Goal: Information Seeking & Learning: Learn about a topic

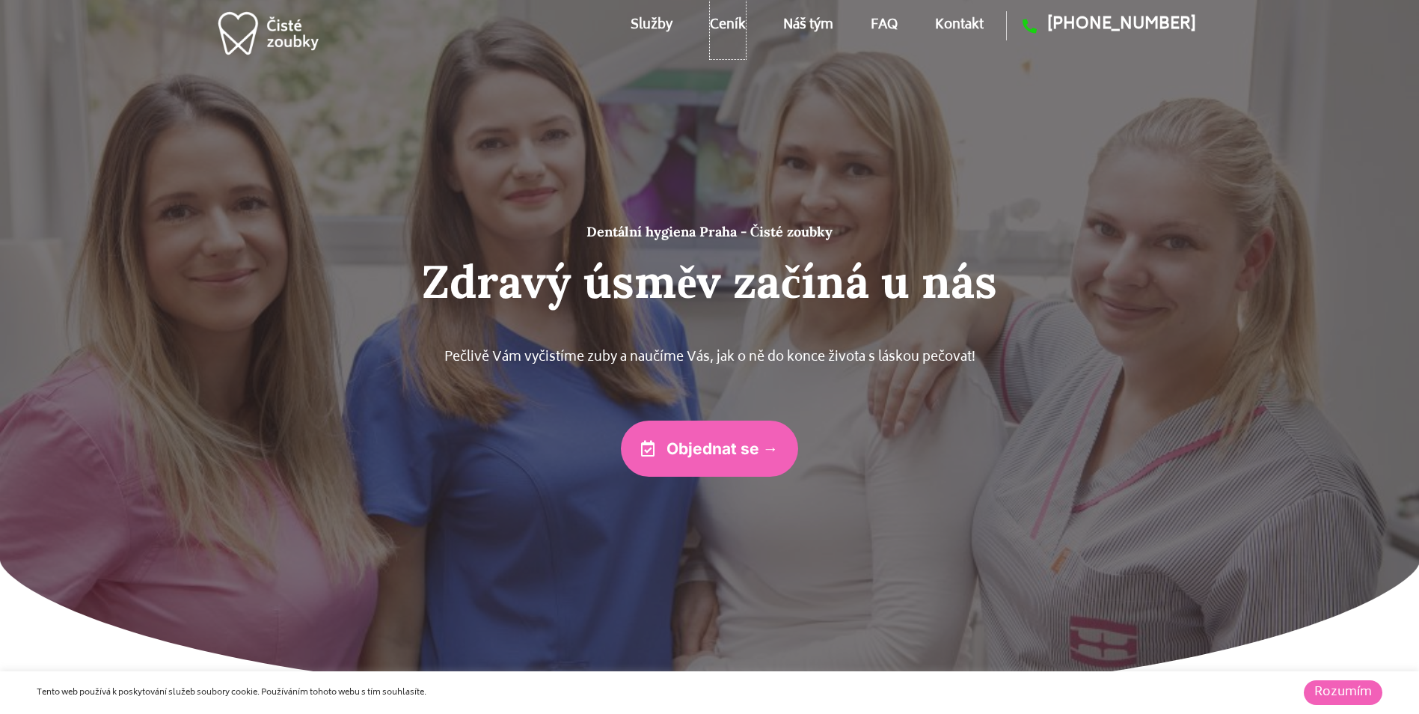
drag, startPoint x: 723, startPoint y: 24, endPoint x: 729, endPoint y: 28, distance: 7.7
click at [723, 24] on link "Ceník" at bounding box center [728, 25] width 36 height 67
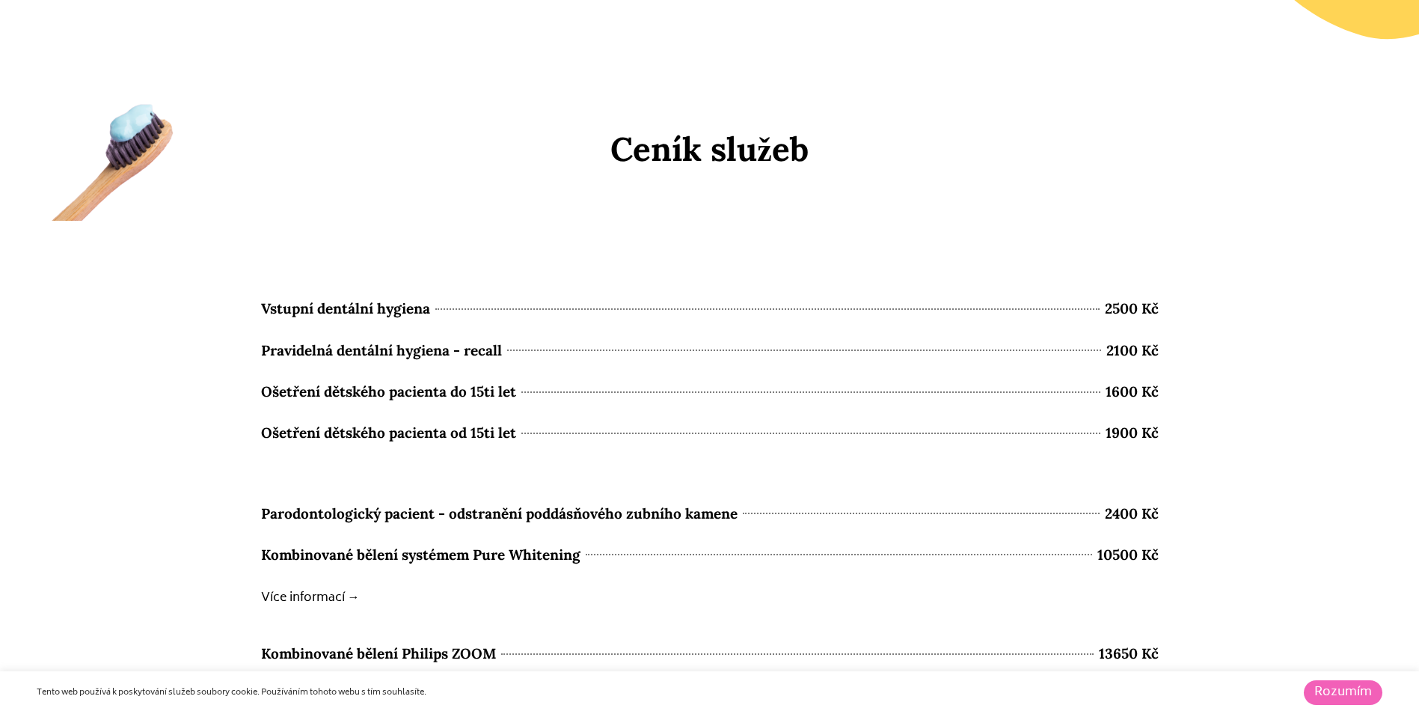
scroll to position [6447, 0]
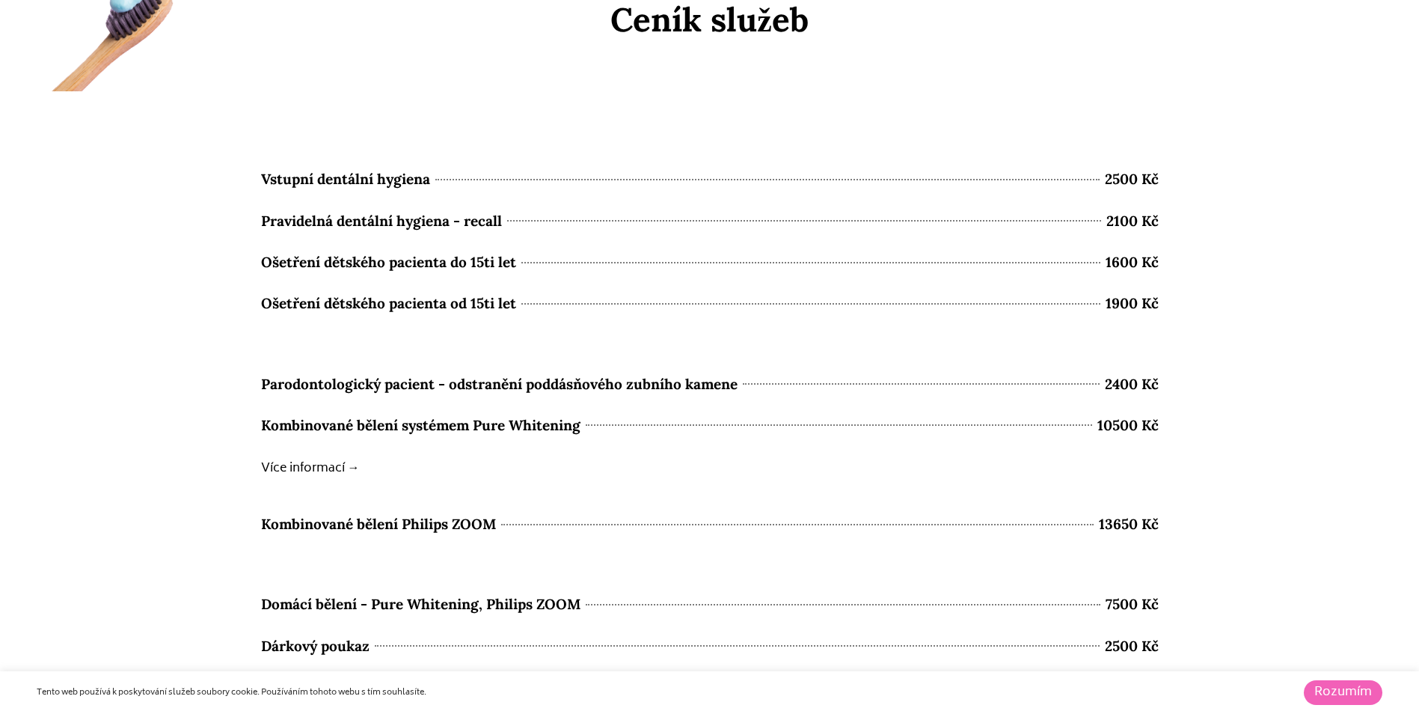
drag, startPoint x: 1204, startPoint y: 182, endPoint x: 242, endPoint y: 175, distance: 962.1
click at [242, 175] on section "Vstupní dentální hygiena 2500 Kč Pravidelná dentální hygiena - recall 2100 Kč O…" at bounding box center [709, 639] width 1419 height 1096
drag, startPoint x: 242, startPoint y: 175, endPoint x: 1167, endPoint y: 219, distance: 926.5
click at [1167, 219] on section "Vstupní dentální hygiena 2500 Kč Pravidelná dentální hygiena - recall 2100 Kč O…" at bounding box center [709, 639] width 1419 height 1096
click at [328, 256] on span "Ošetření dětského pacienta do 15ti let" at bounding box center [388, 262] width 255 height 26
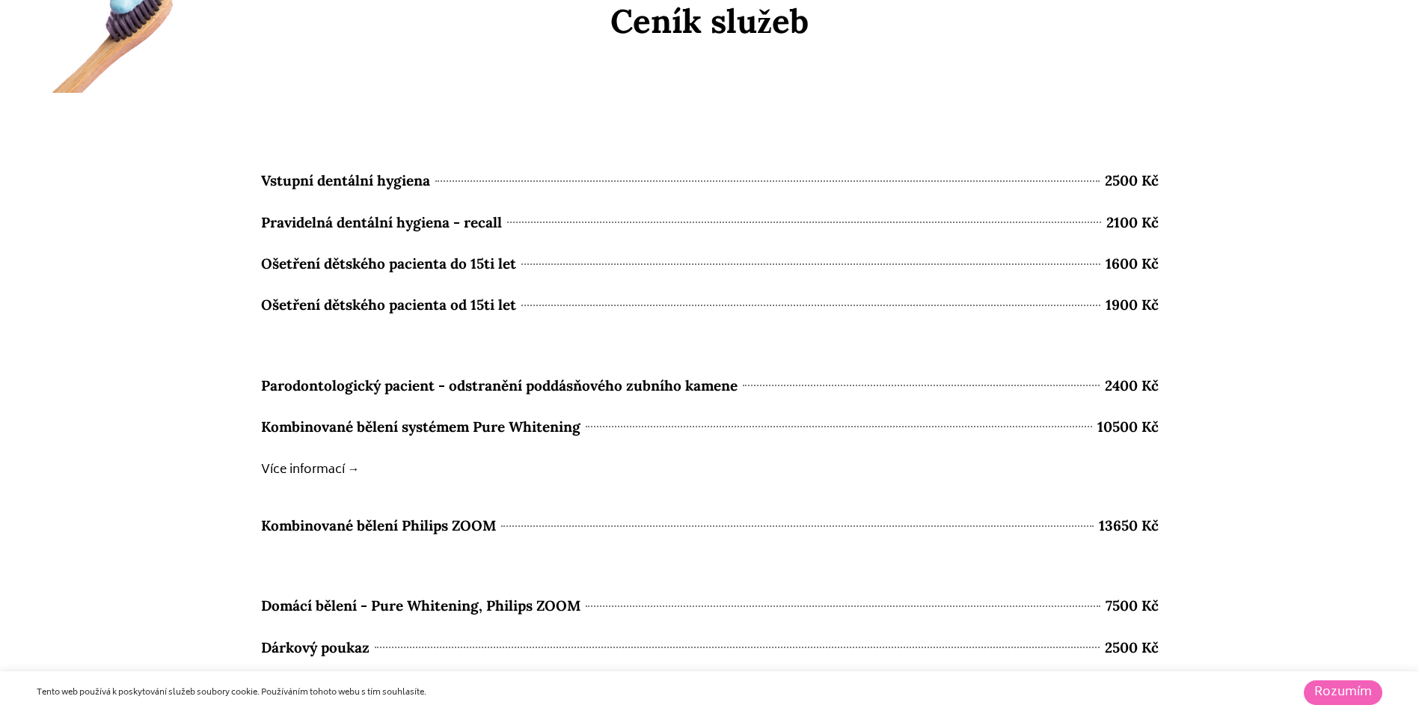
scroll to position [6447, 0]
drag, startPoint x: 1209, startPoint y: 239, endPoint x: 231, endPoint y: 179, distance: 979.6
click at [231, 179] on section "Vstupní dentální hygiena 2500 Kč Pravidelná dentální hygiena - recall 2100 Kč O…" at bounding box center [709, 639] width 1419 height 1096
click at [568, 94] on section "Vstupní dentální hygiena 2500 Kč Pravidelná dentální hygiena - recall 2100 Kč O…" at bounding box center [709, 639] width 1419 height 1096
click at [620, 492] on div "Kombinované bělení systémem Pure Whitening 10500 Kč Více informací →" at bounding box center [710, 457] width 898 height 91
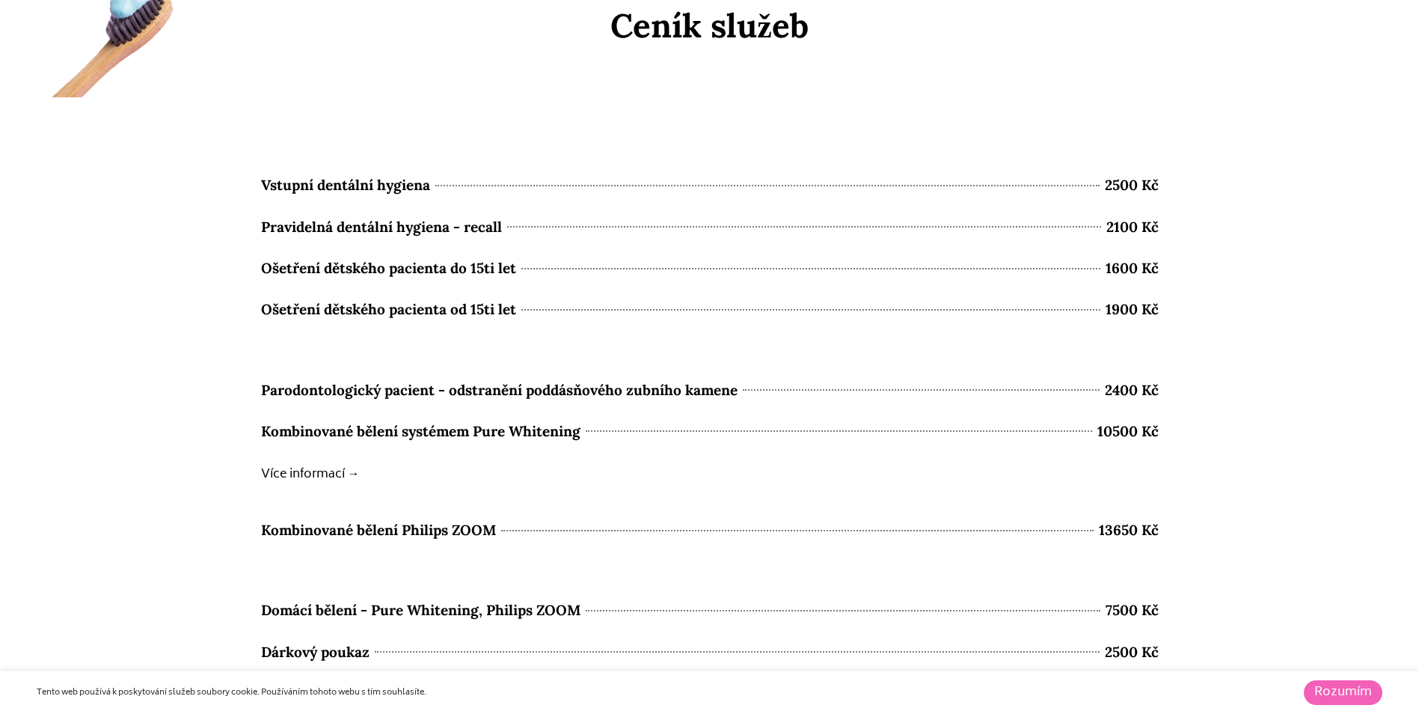
scroll to position [6447, 0]
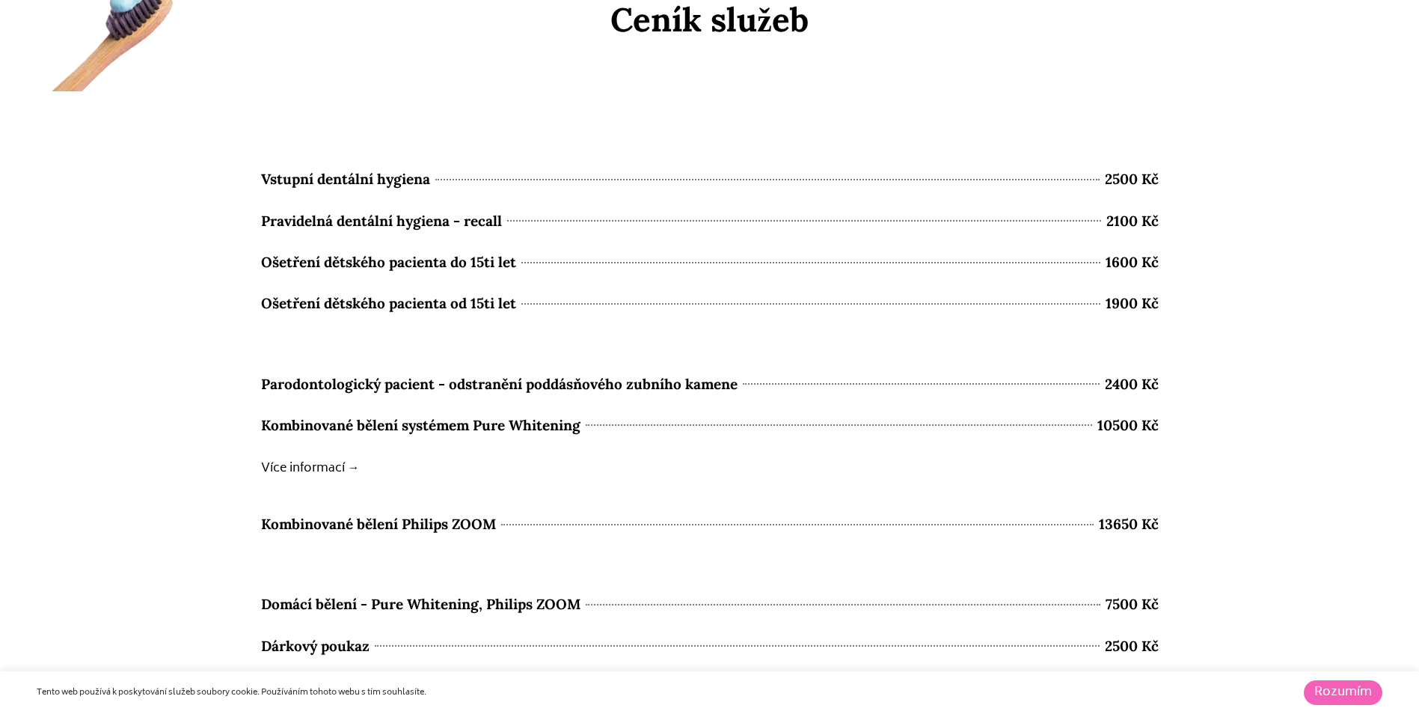
drag, startPoint x: 1204, startPoint y: 228, endPoint x: 534, endPoint y: 167, distance: 672.4
click at [534, 167] on section "Vstupní dentální hygiena 2500 Kč Pravidelná dentální hygiena - recall 2100 Kč O…" at bounding box center [709, 639] width 1419 height 1096
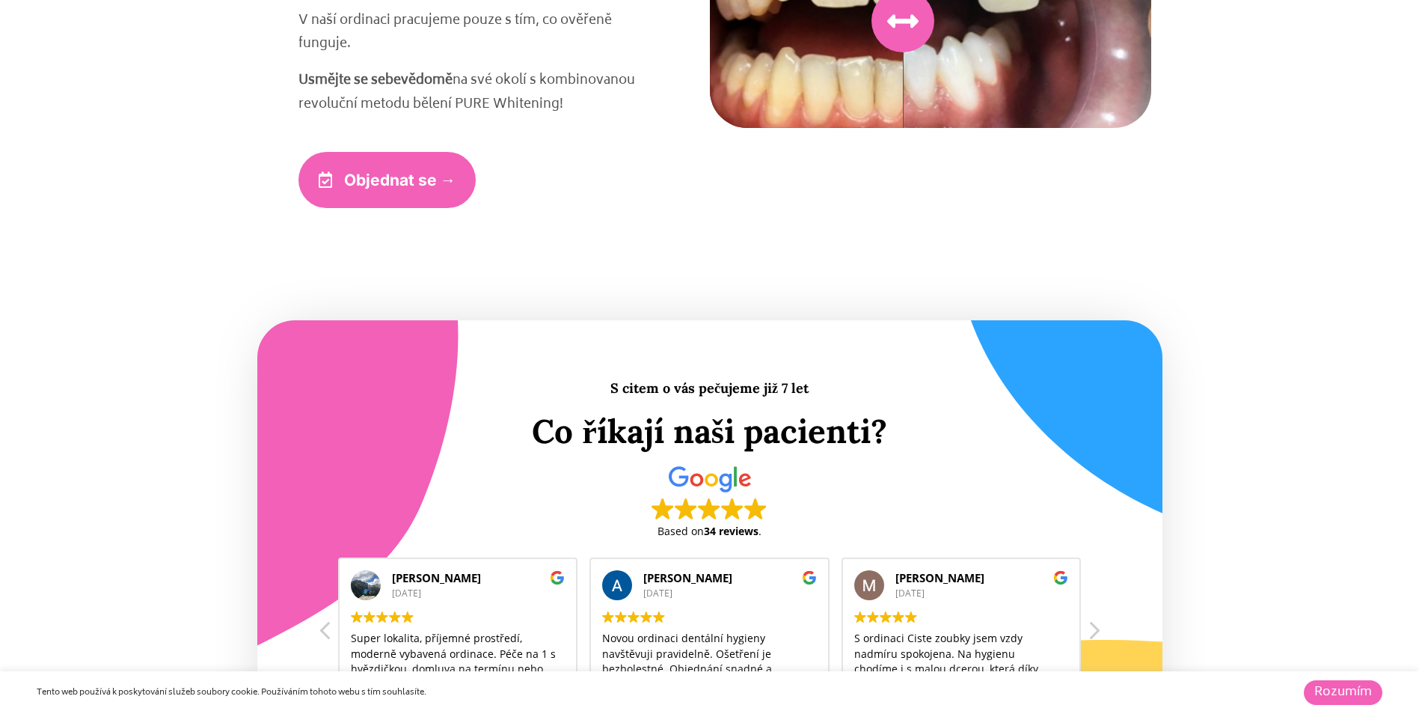
scroll to position [3604, 0]
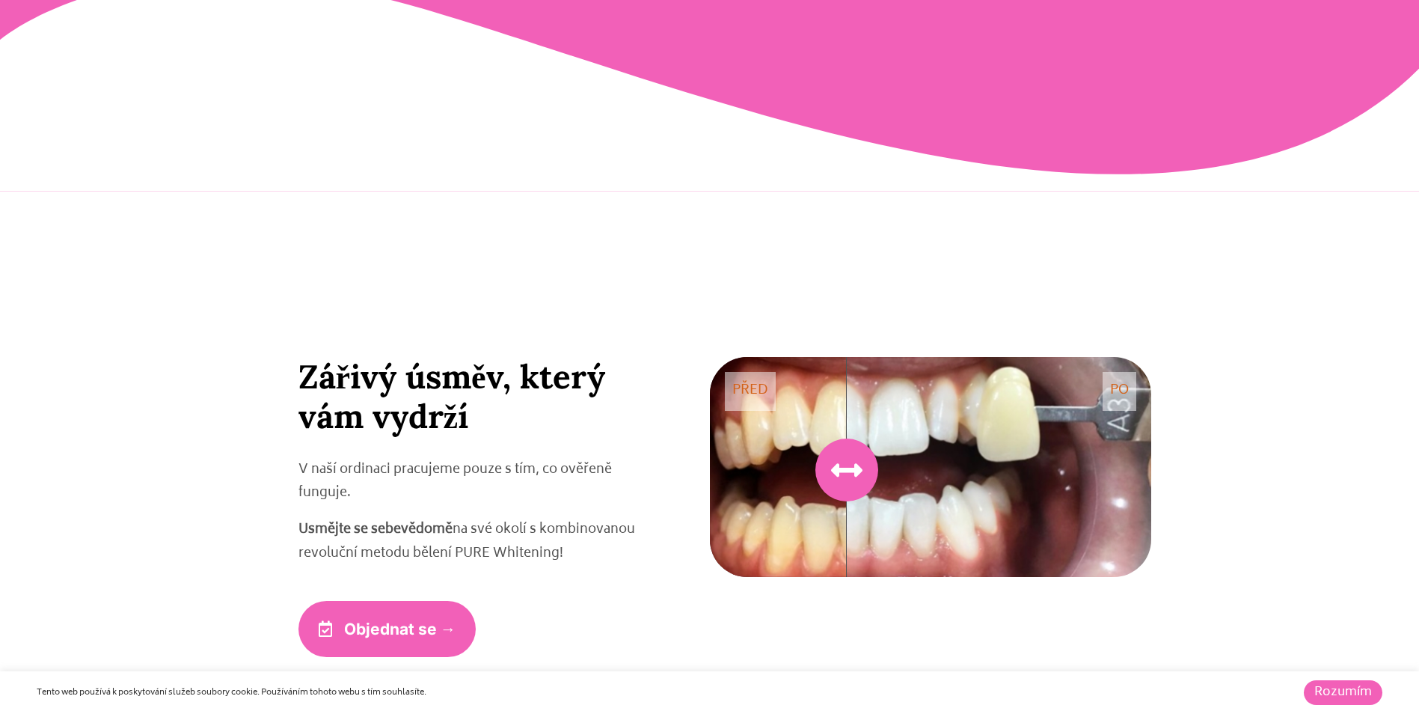
drag, startPoint x: 905, startPoint y: 484, endPoint x: 942, endPoint y: 462, distance: 43.0
click at [863, 462] on icon at bounding box center [846, 469] width 31 height 31
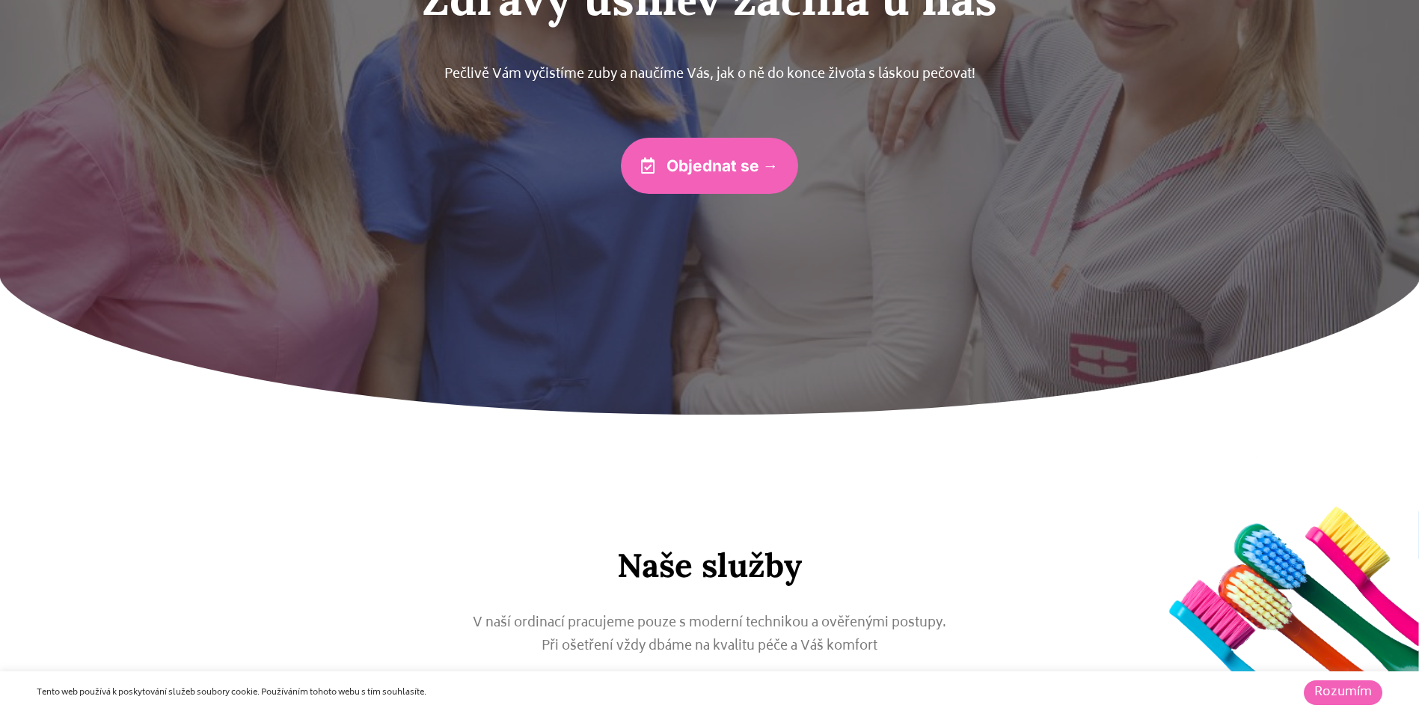
scroll to position [13, 0]
